Goal: Task Accomplishment & Management: Manage account settings

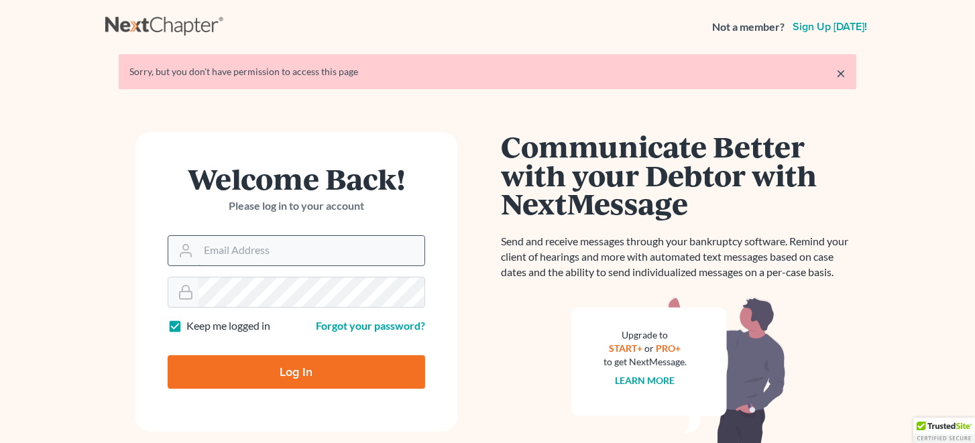
click at [307, 251] on input "Email Address" at bounding box center [312, 251] width 226 height 30
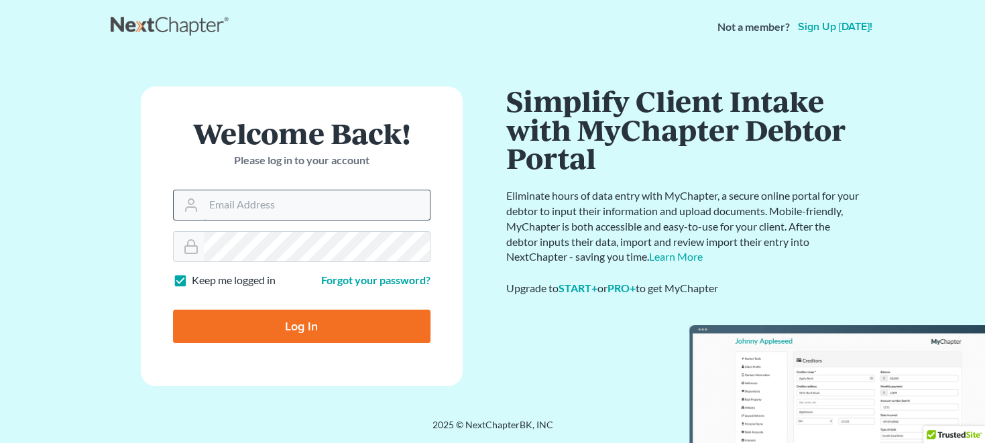
click at [309, 199] on input "Email Address" at bounding box center [317, 205] width 226 height 30
type input "[EMAIL_ADDRESS][DOMAIN_NAME]"
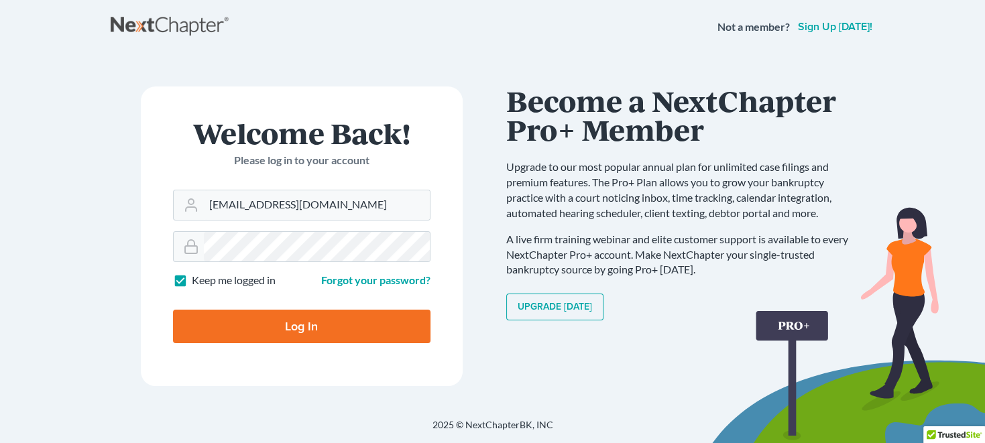
click at [340, 312] on input "Log In" at bounding box center [302, 327] width 258 height 34
type input "Thinking..."
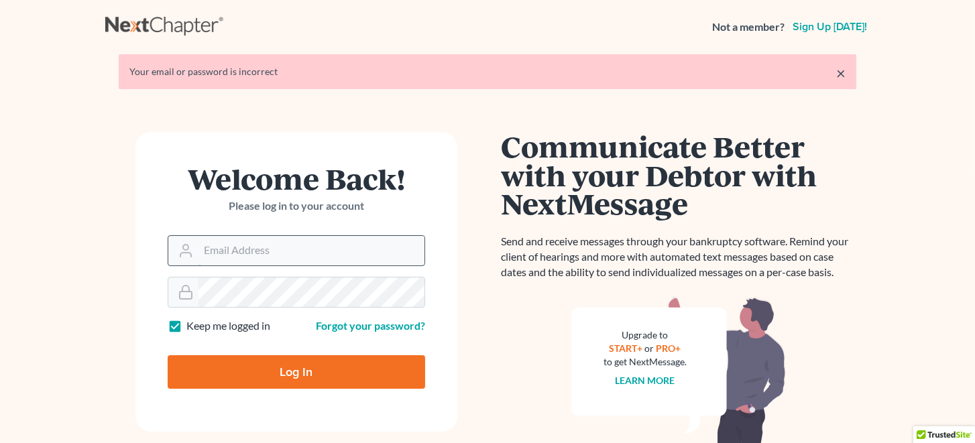
click at [310, 247] on input "Email Address" at bounding box center [312, 251] width 226 height 30
type input "[EMAIL_ADDRESS][DOMAIN_NAME]"
click at [323, 372] on input "Log In" at bounding box center [297, 372] width 258 height 34
type input "Thinking..."
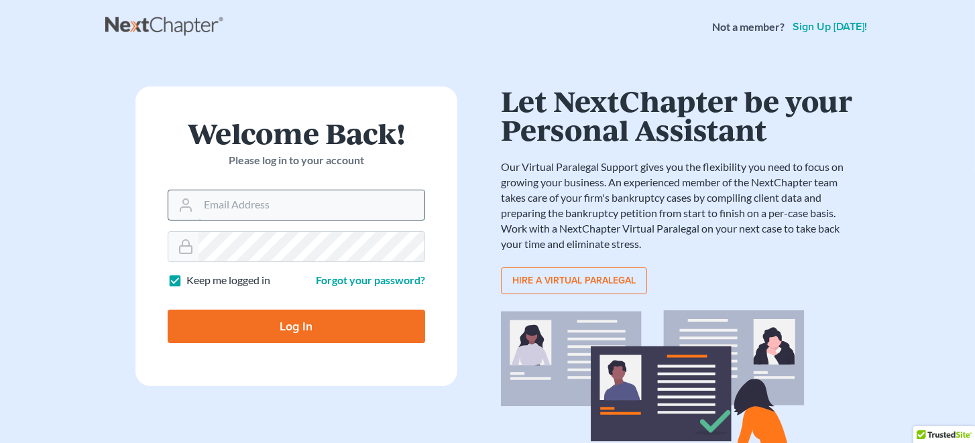
click at [302, 202] on input "Email Address" at bounding box center [312, 205] width 226 height 30
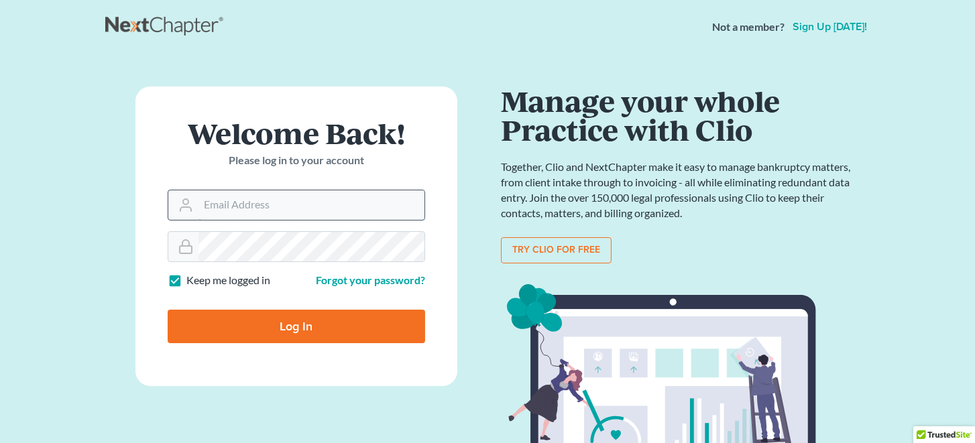
type input "[EMAIL_ADDRESS][DOMAIN_NAME]"
click at [309, 331] on input "Log In" at bounding box center [297, 327] width 258 height 34
type input "Thinking..."
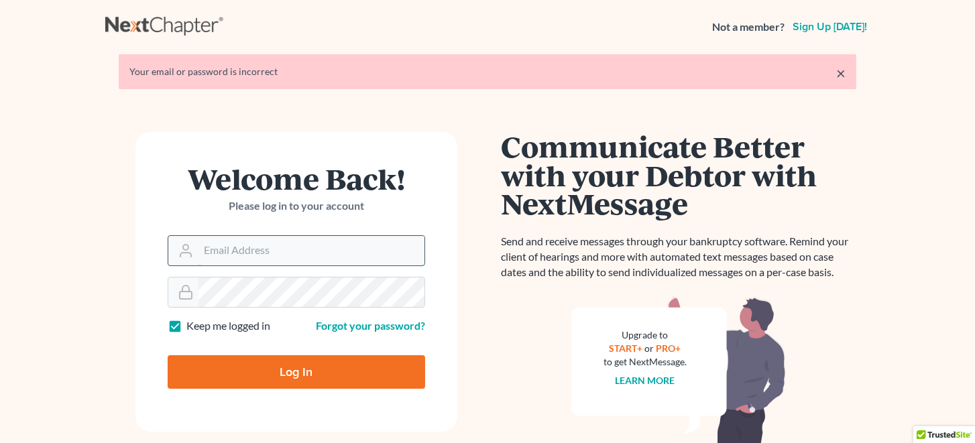
click at [298, 258] on input "Email Address" at bounding box center [312, 251] width 226 height 30
type input "jdunlap00@gmail.com"
click at [317, 366] on input "Log In" at bounding box center [297, 372] width 258 height 34
type input "Thinking..."
